Goal: Information Seeking & Learning: Find specific fact

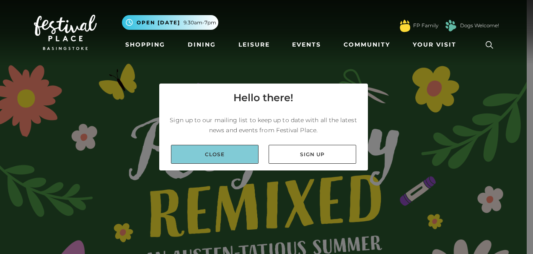
click at [192, 146] on link "Close" at bounding box center [215, 154] width 88 height 19
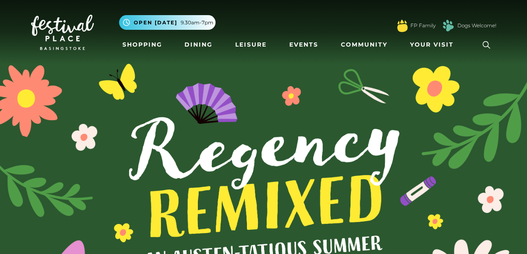
click at [479, 43] on link at bounding box center [486, 44] width 19 height 19
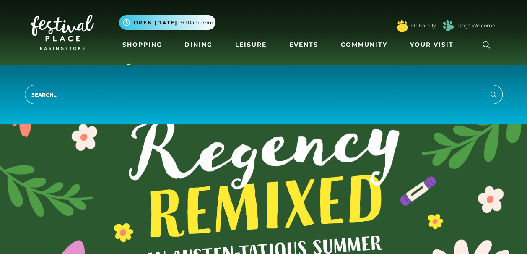
click at [272, 104] on input "search" at bounding box center [264, 94] width 478 height 19
type input "[PERSON_NAME]"
click at [488, 89] on button "Search" at bounding box center [493, 94] width 10 height 10
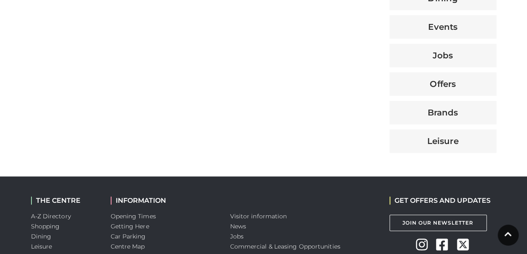
scroll to position [422, 0]
